Goal: Task Accomplishment & Management: Use online tool/utility

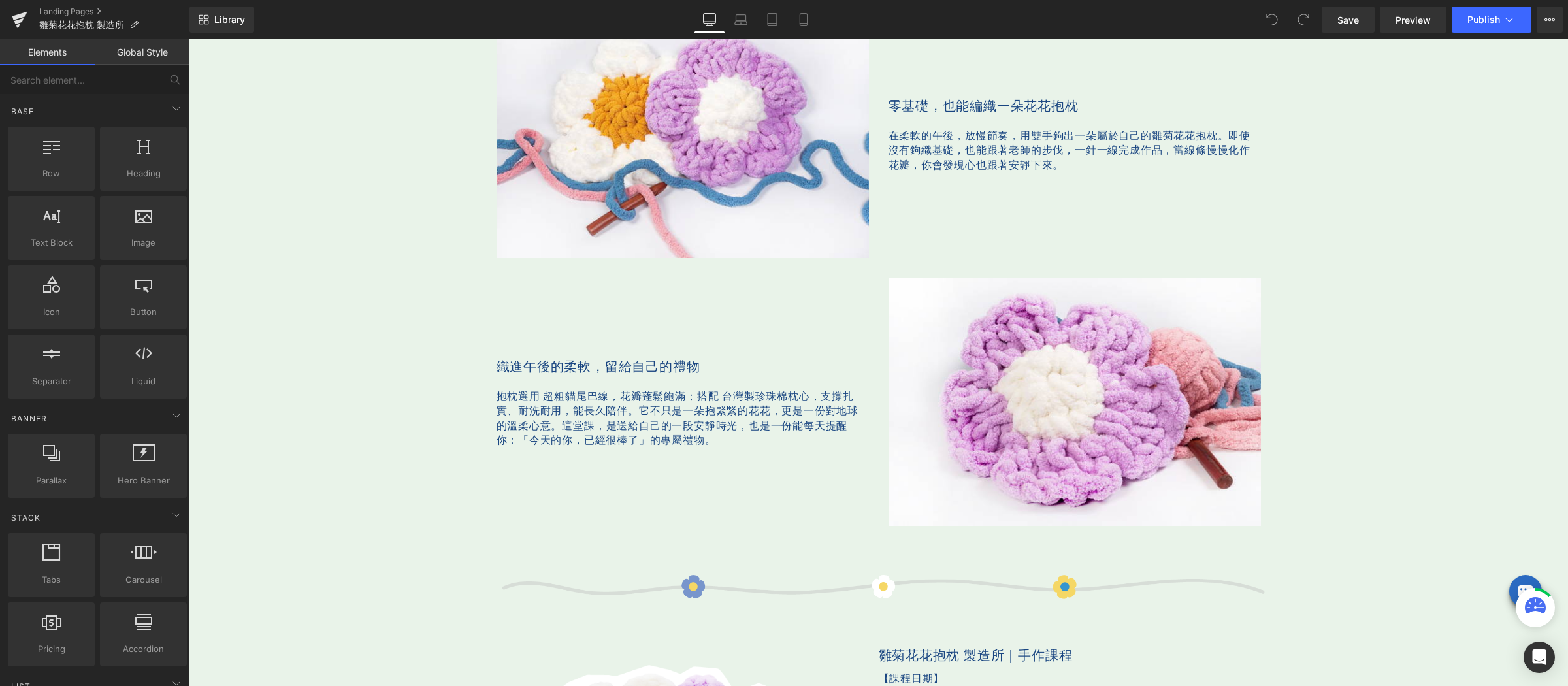
scroll to position [1026, 0]
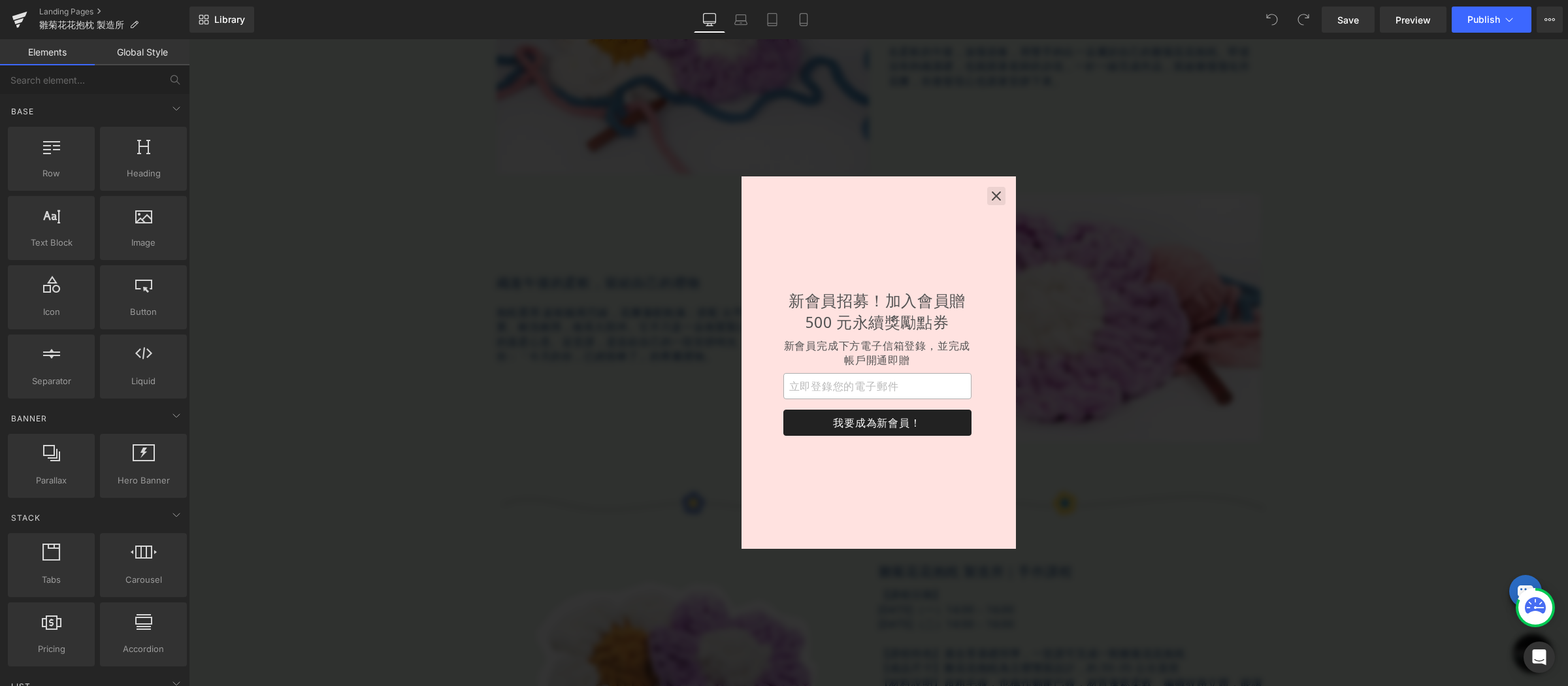
click at [993, 196] on icon "button" at bounding box center [995, 196] width 13 height 13
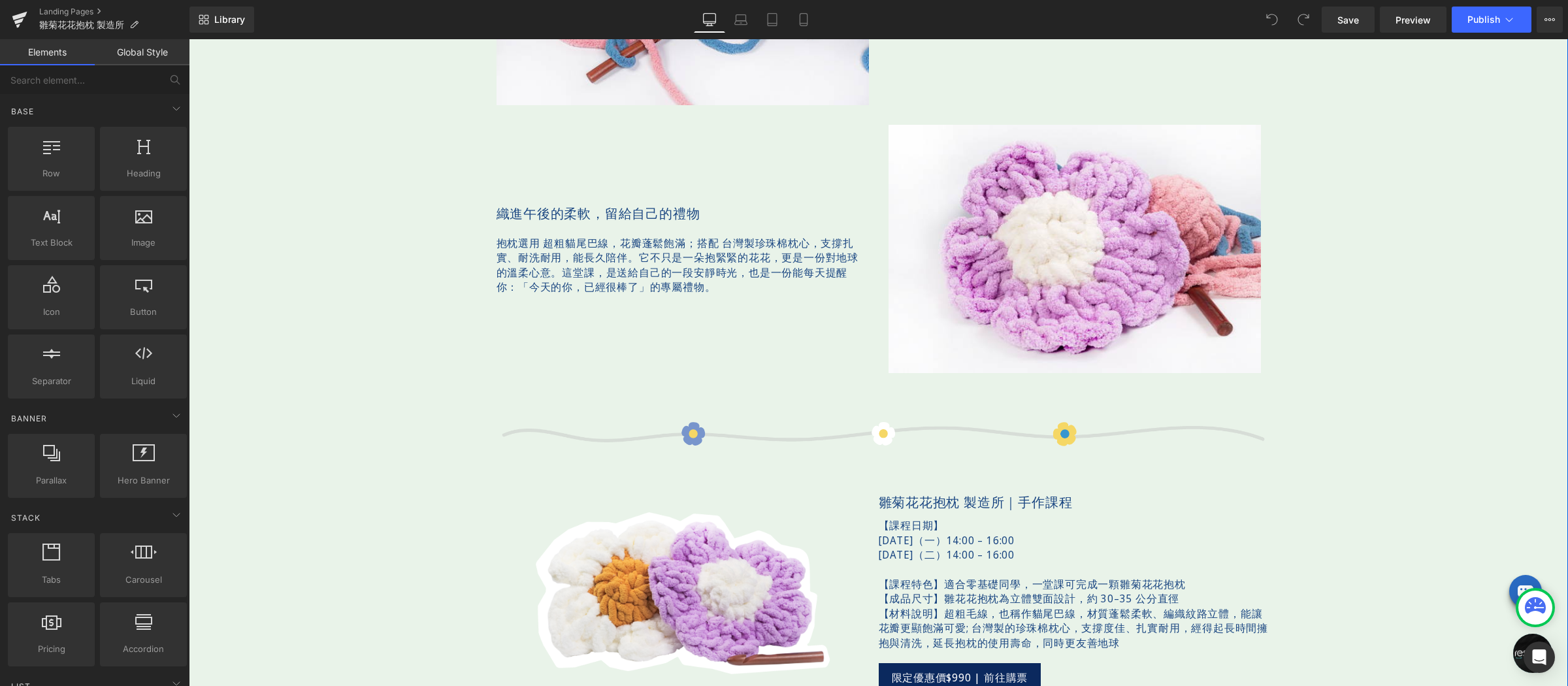
scroll to position [1286, 0]
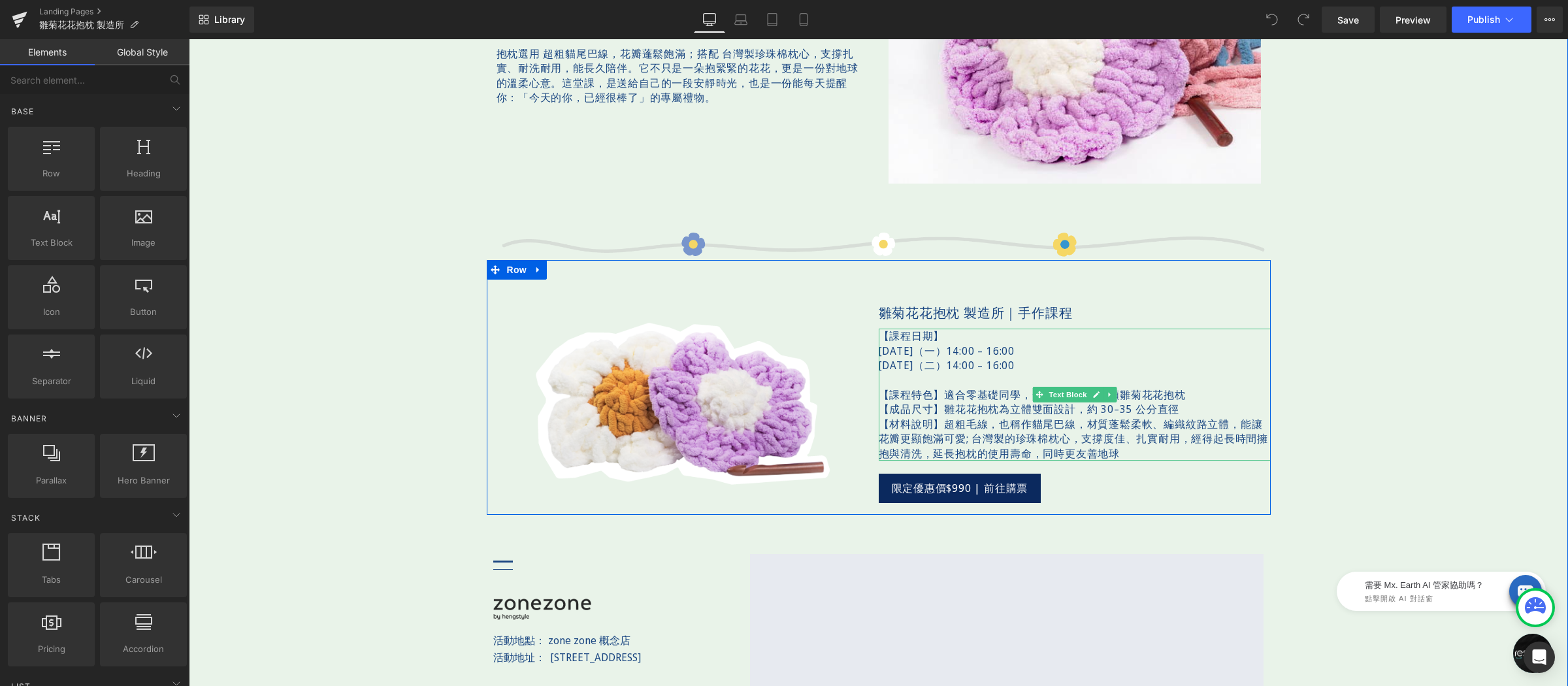
click at [1100, 408] on p "【成品尺寸】雛花花抱枕為立體雙面設計，約 30–35 公分直徑" at bounding box center [1074, 409] width 392 height 15
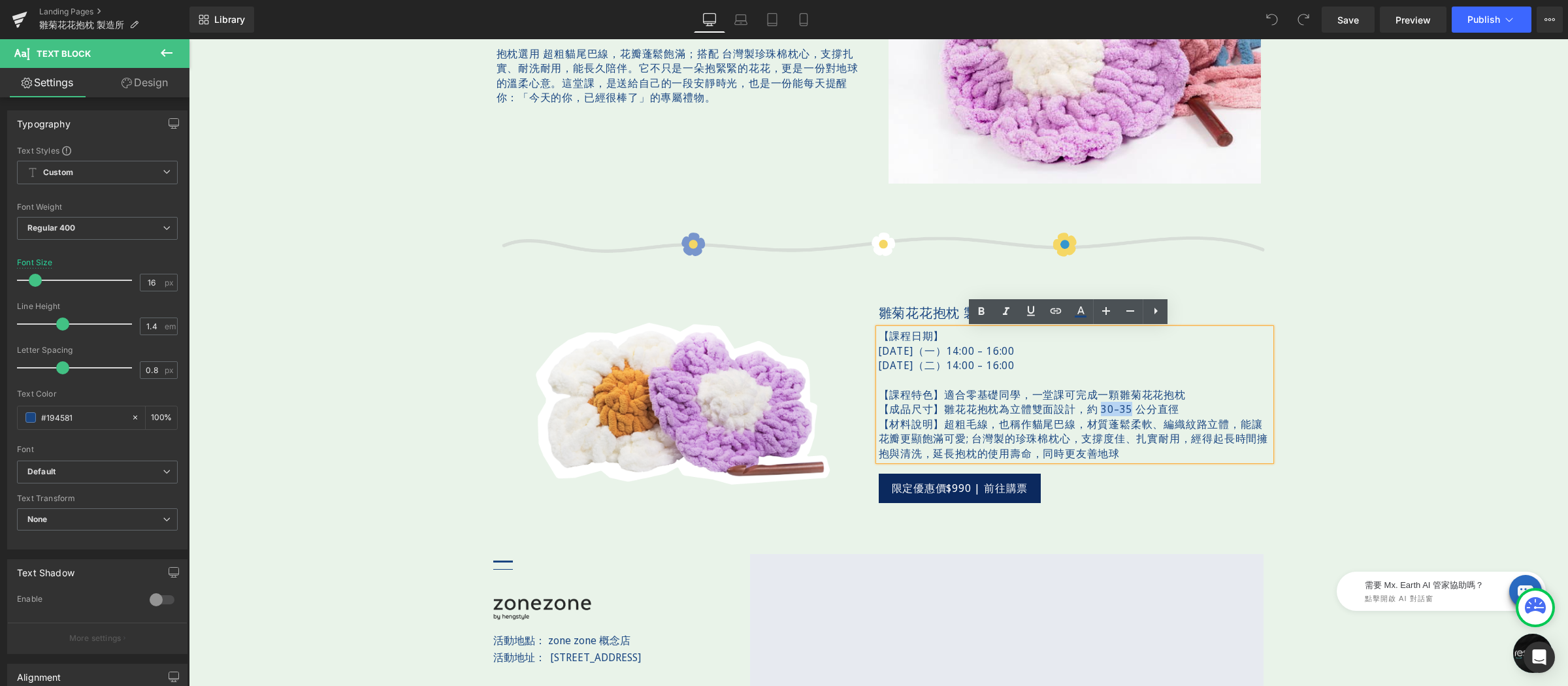
drag, startPoint x: 1096, startPoint y: 408, endPoint x: 1131, endPoint y: 410, distance: 35.1
click at [1131, 410] on p "【成品尺寸】雛花花抱枕為立體雙面設計，約 30–35 公分直徑" at bounding box center [1074, 409] width 392 height 15
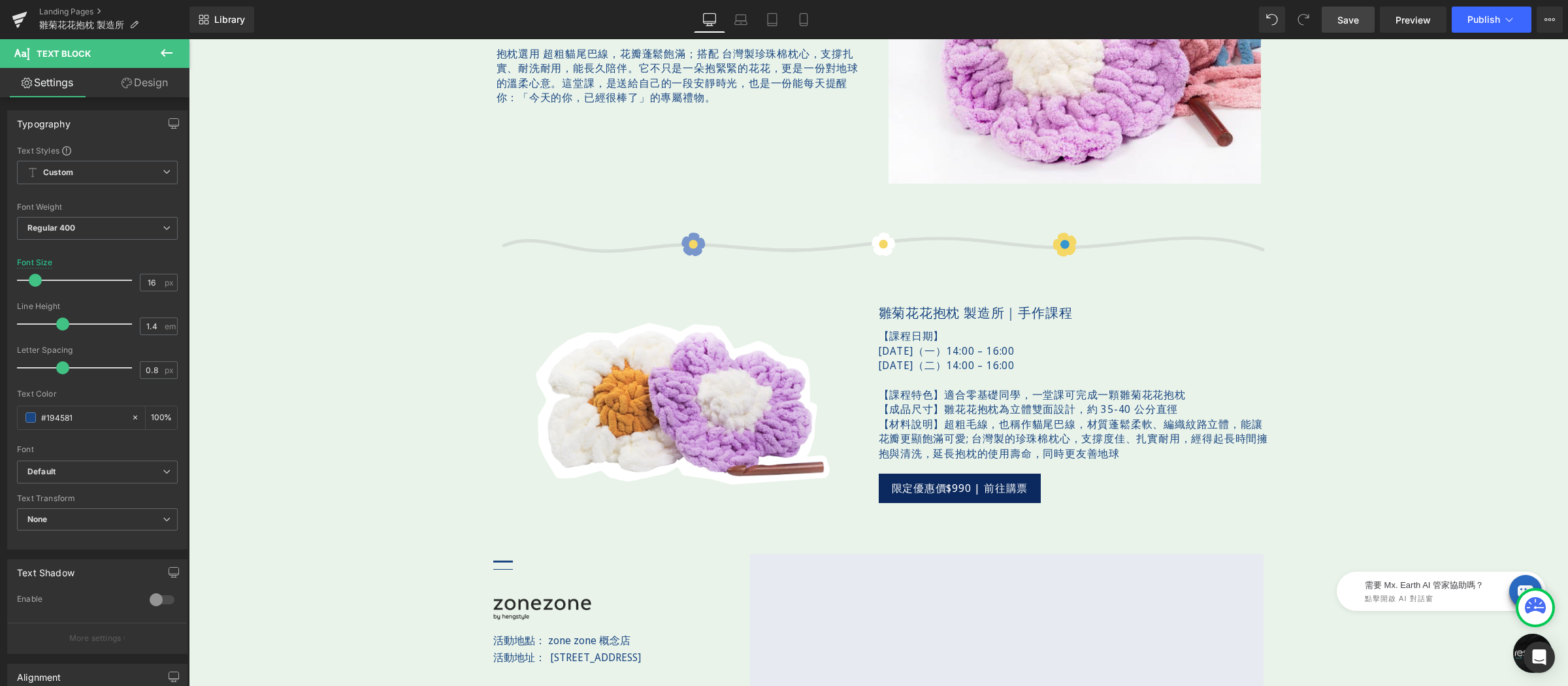
click at [1337, 26] on span "Save" at bounding box center [1348, 20] width 22 height 14
click at [1470, 20] on span "Publish" at bounding box center [1483, 20] width 32 height 11
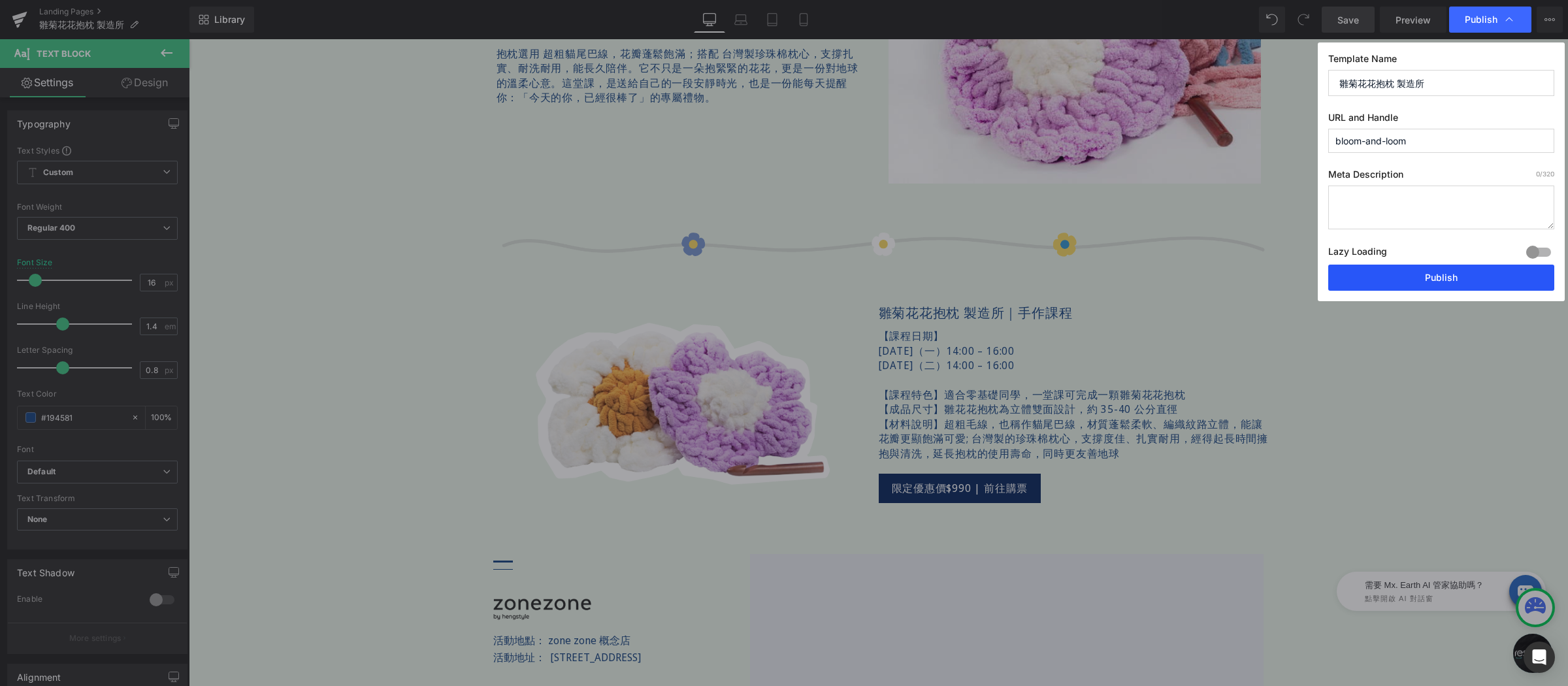
click at [1456, 278] on button "Publish" at bounding box center [1441, 277] width 226 height 27
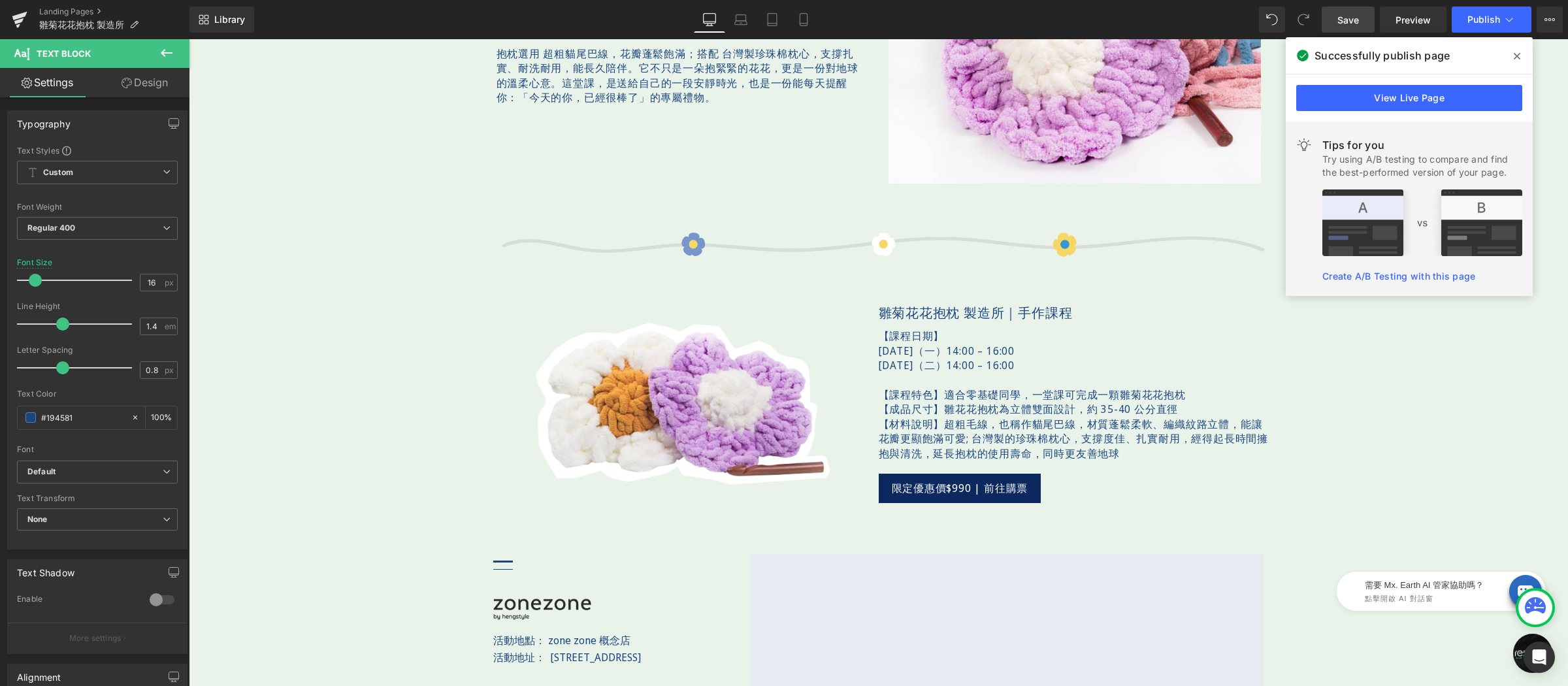
click at [1514, 56] on icon at bounding box center [1516, 56] width 7 height 11
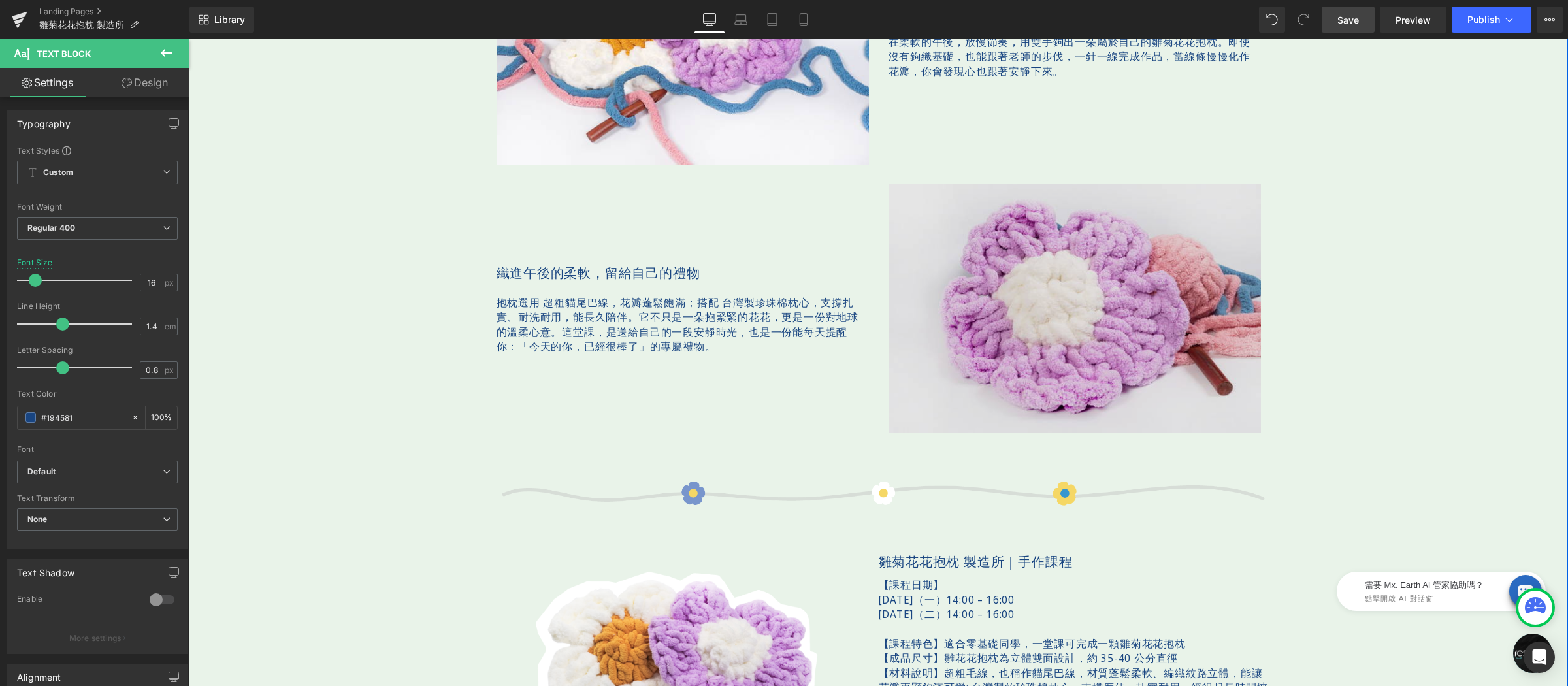
scroll to position [847, 0]
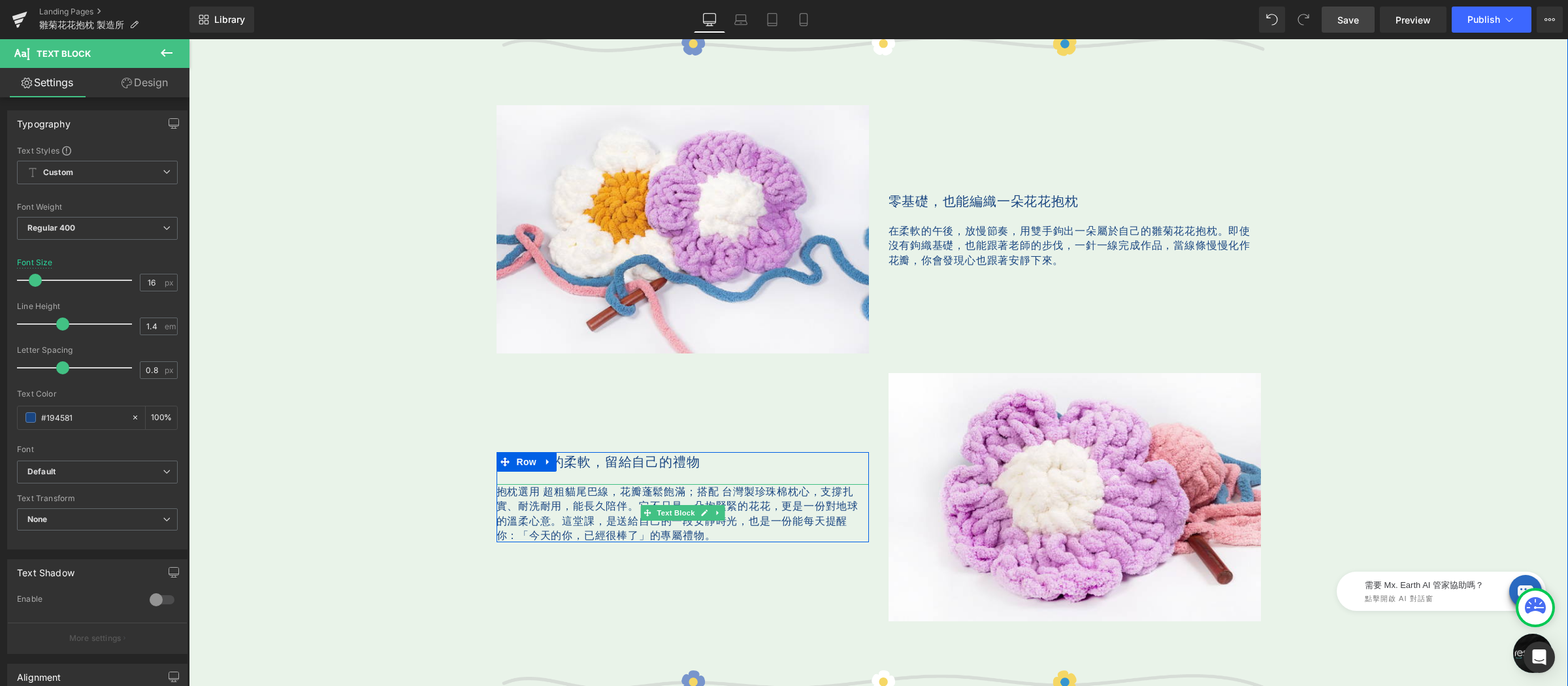
click at [537, 521] on span "它不只是一朵抱緊緊的花花，更是一份對地球的溫柔心意。" at bounding box center [677, 512] width 362 height 29
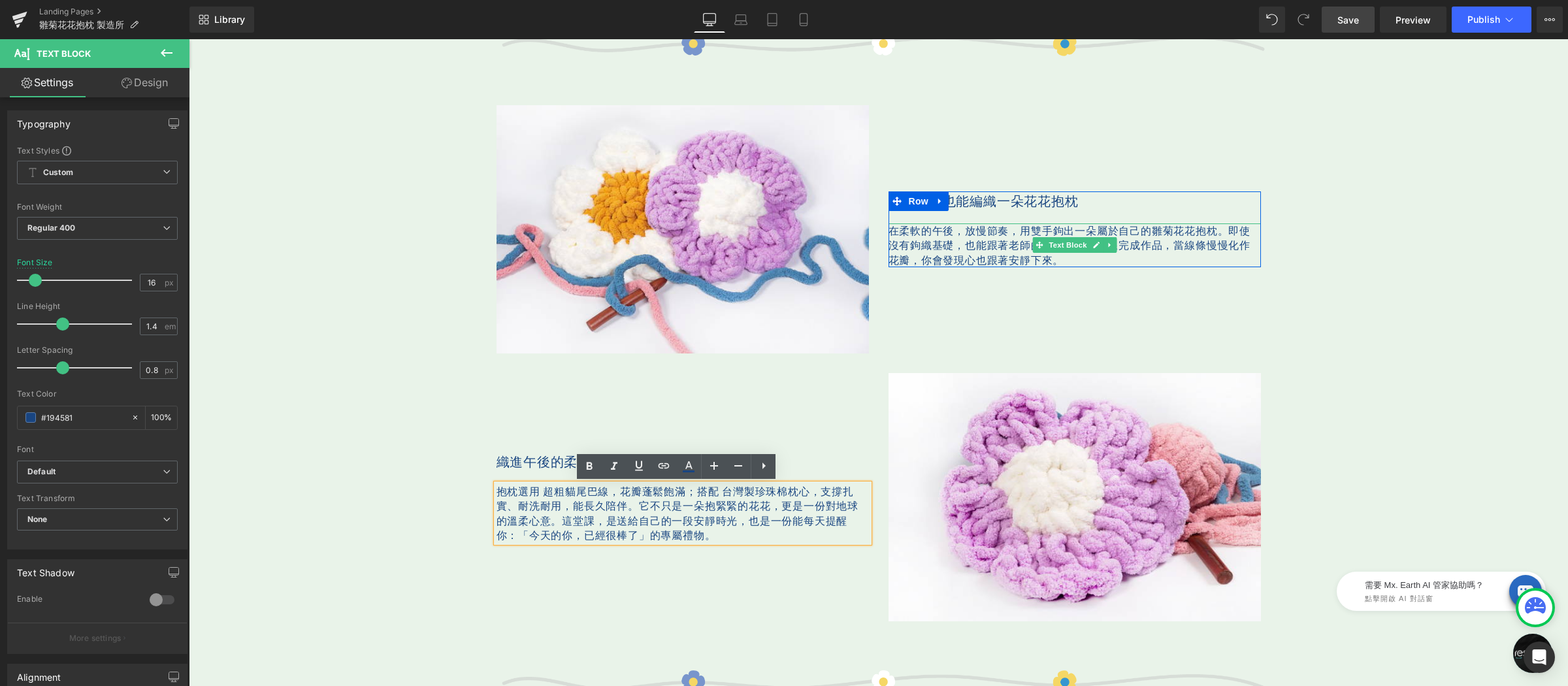
click at [1012, 247] on span "即使沒有鉤織基礎，也能跟著老師的步伐，一針一線完成作品，" at bounding box center [1069, 237] width 362 height 29
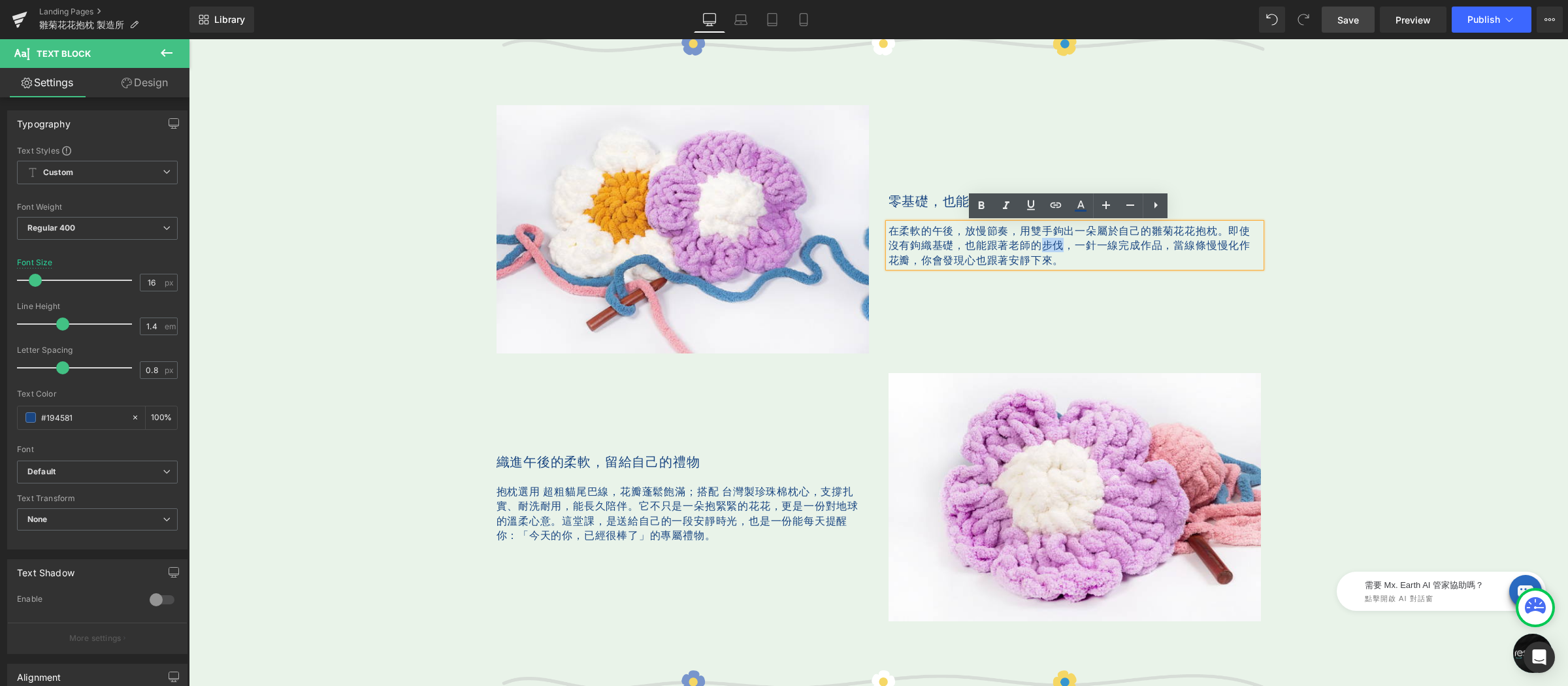
drag, startPoint x: 1036, startPoint y: 243, endPoint x: 1059, endPoint y: 245, distance: 23.1
click at [1059, 245] on span "即使沒有鉤織基礎，也能跟著老師的步伐，一針一線完成作品，" at bounding box center [1069, 237] width 362 height 29
click at [1354, 23] on span "Save" at bounding box center [1348, 20] width 22 height 14
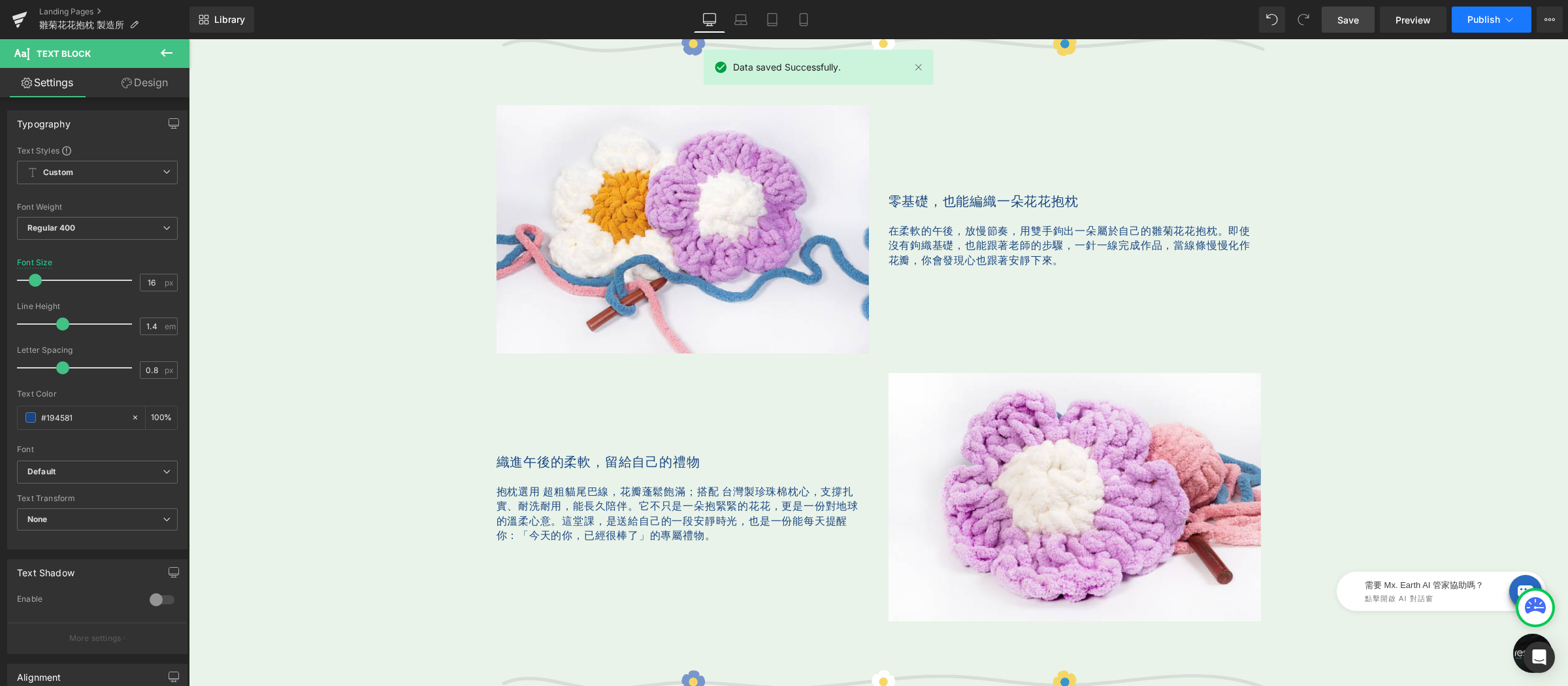
click at [1470, 15] on span "Publish" at bounding box center [1483, 20] width 32 height 11
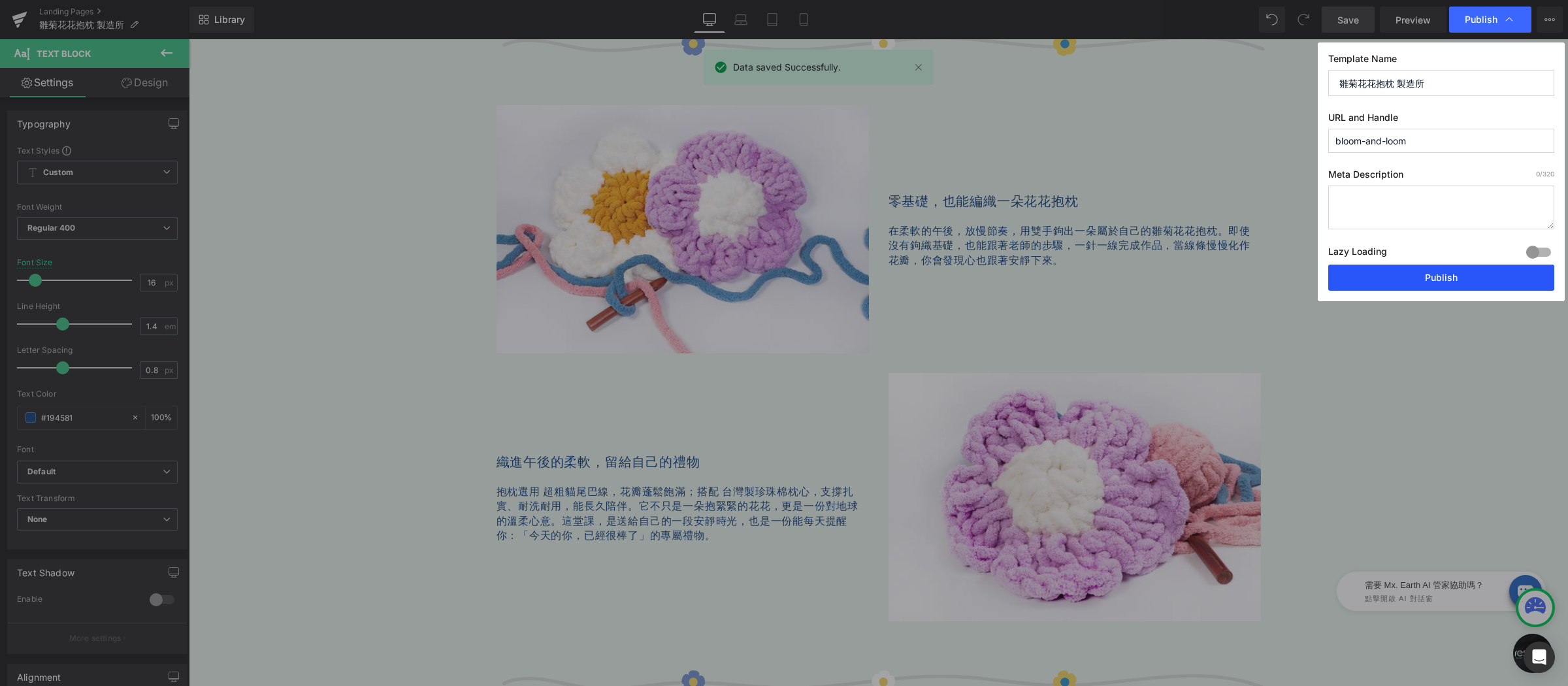
click at [1441, 274] on button "Publish" at bounding box center [1441, 277] width 226 height 27
